Goal: Task Accomplishment & Management: Use online tool/utility

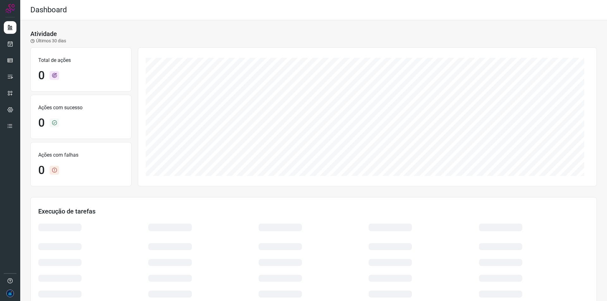
click at [3, 42] on div at bounding box center [10, 150] width 20 height 301
click at [7, 44] on link at bounding box center [10, 44] width 13 height 13
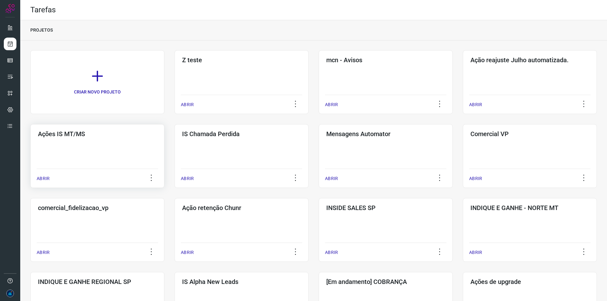
scroll to position [32, 0]
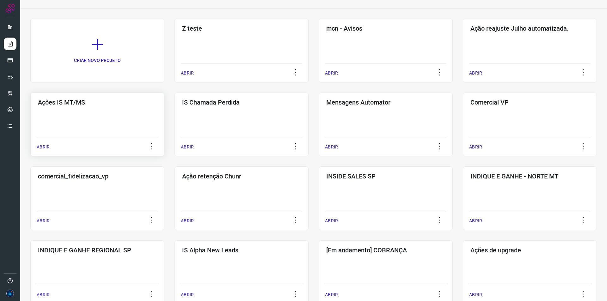
click at [47, 148] on p "ABRIR" at bounding box center [43, 147] width 13 height 7
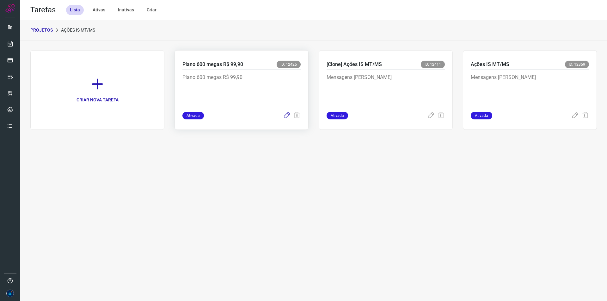
click at [287, 114] on icon at bounding box center [287, 116] width 8 height 8
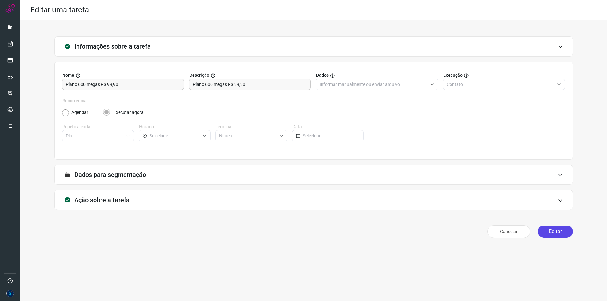
click at [564, 231] on button "Editar" at bounding box center [555, 232] width 35 height 12
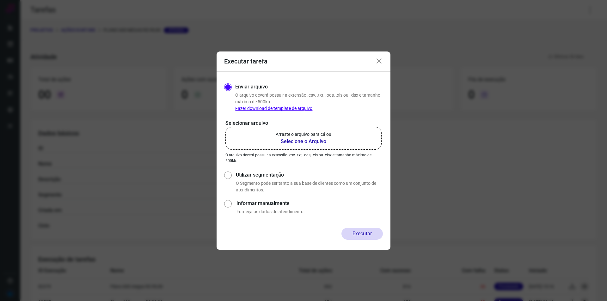
click at [313, 143] on b "Selecione o Arquivo" at bounding box center [304, 142] width 56 height 8
click at [0, 0] on input "Arraste o arquivo para cá ou Selecione o Arquivo" at bounding box center [0, 0] width 0 height 0
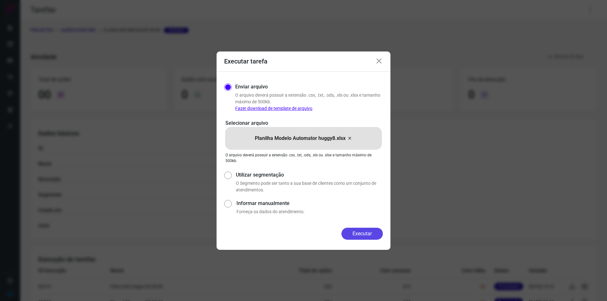
click at [365, 233] on button "Executar" at bounding box center [361, 234] width 41 height 12
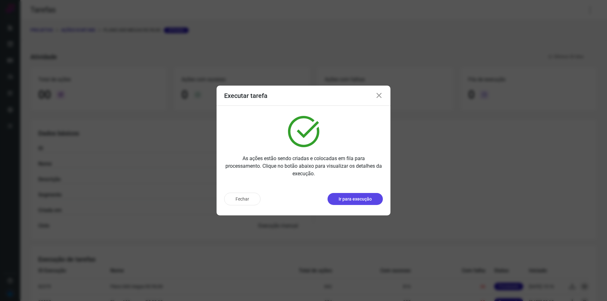
click at [366, 201] on p "Ir para execução" at bounding box center [355, 199] width 33 height 7
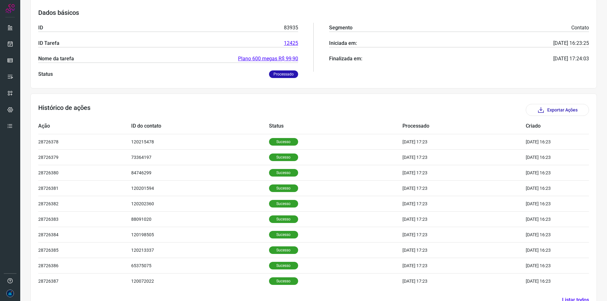
scroll to position [114, 0]
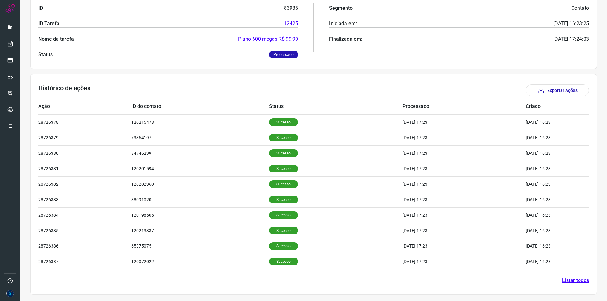
click at [575, 283] on link "Listar todos" at bounding box center [575, 281] width 27 height 8
